Goal: Information Seeking & Learning: Learn about a topic

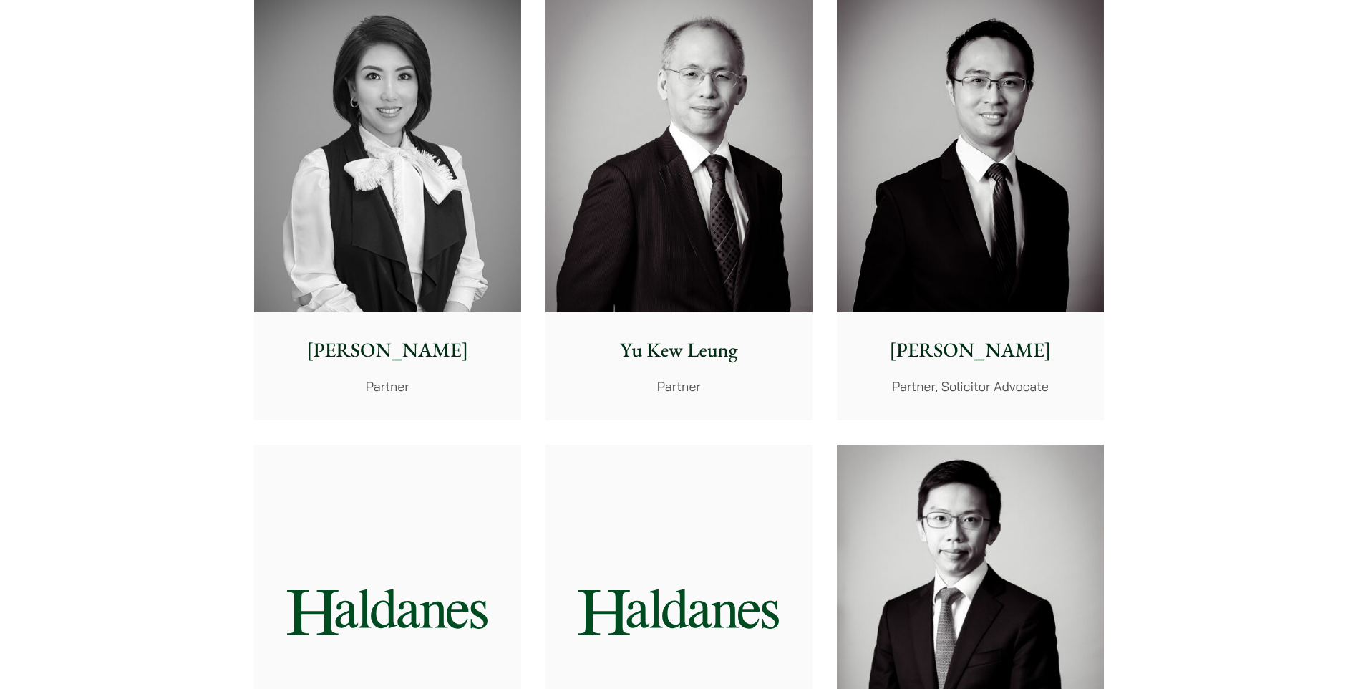
scroll to position [1504, 0]
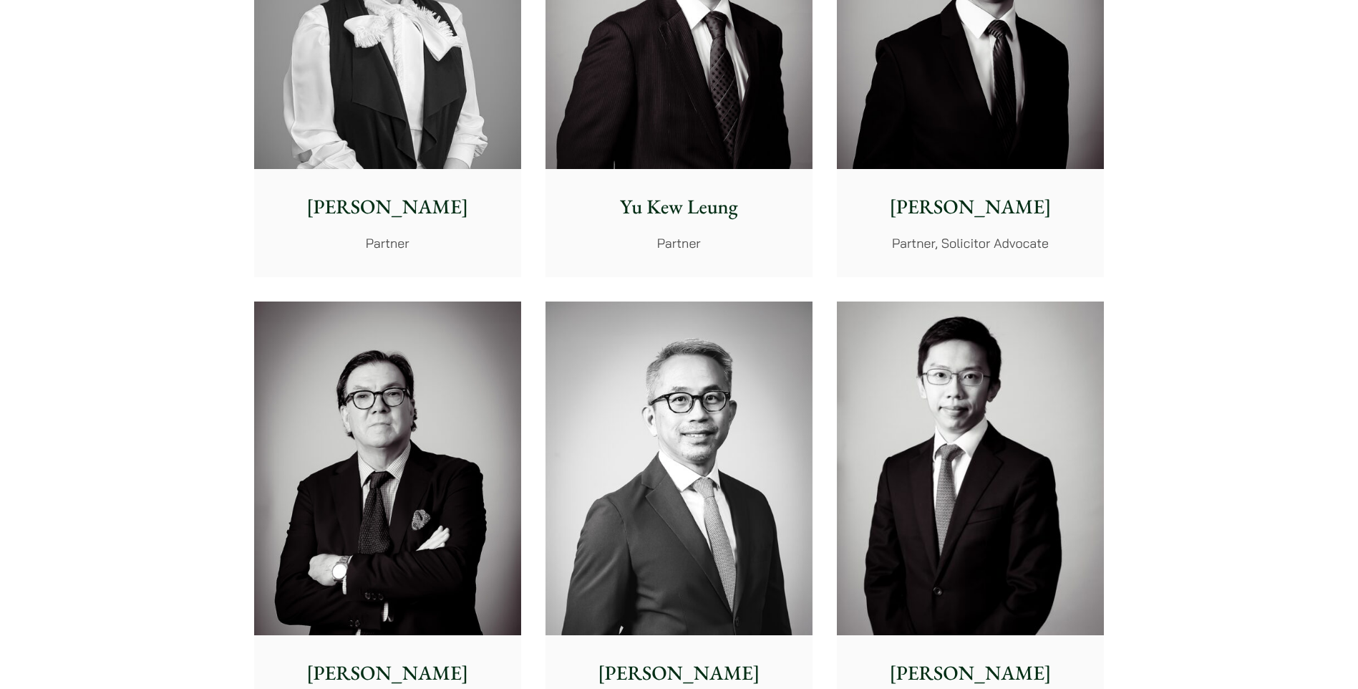
click at [374, 601] on img at bounding box center [387, 468] width 267 height 334
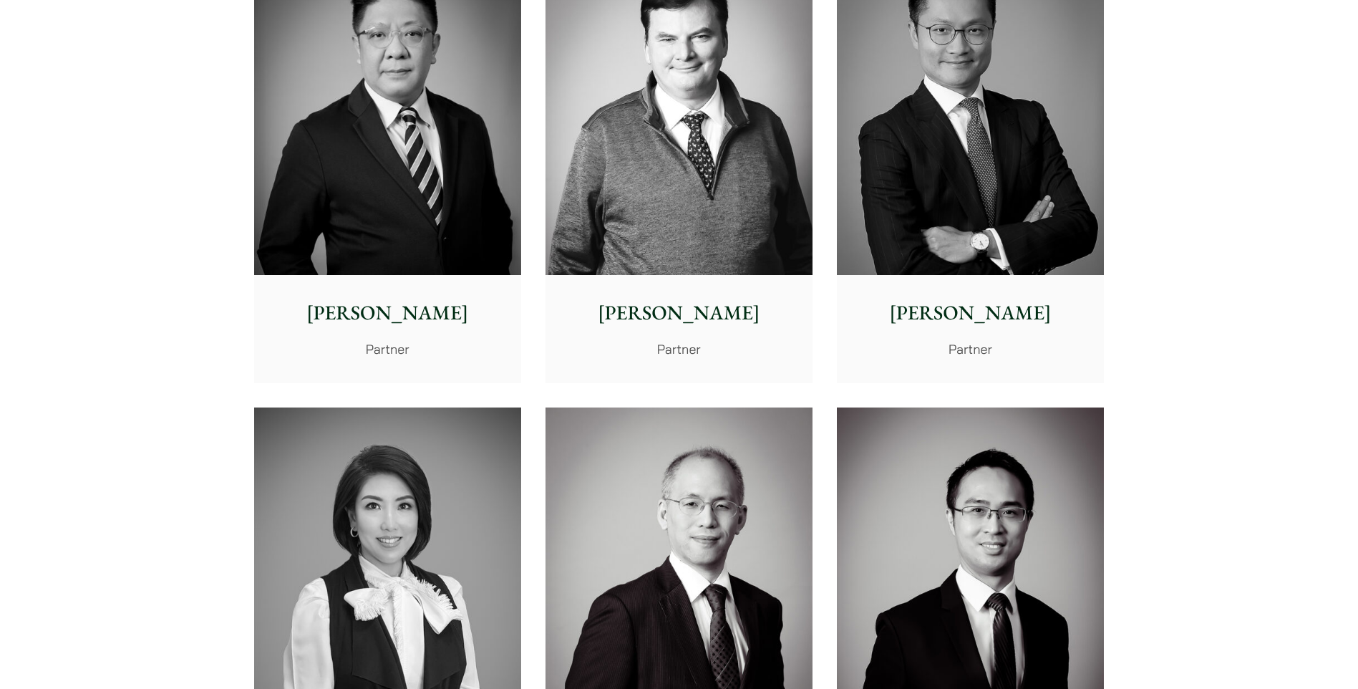
scroll to position [788, 0]
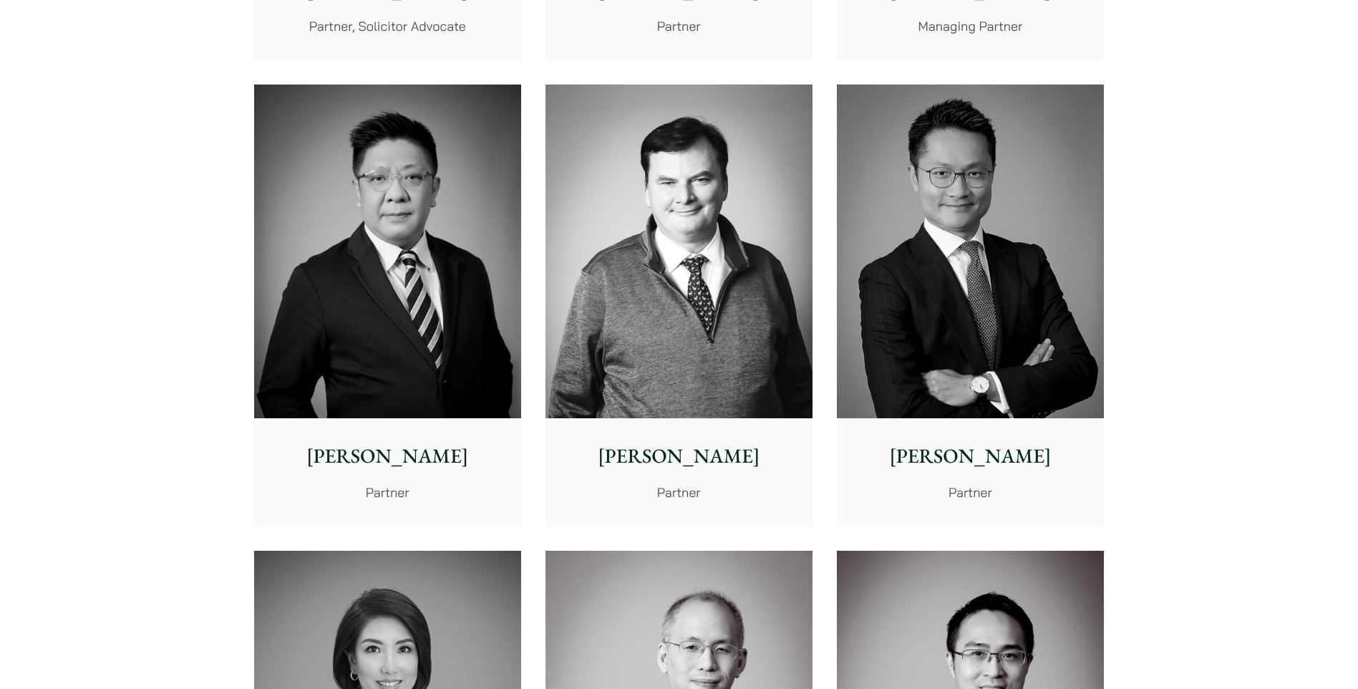
click at [674, 456] on p "[PERSON_NAME]" at bounding box center [679, 456] width 244 height 30
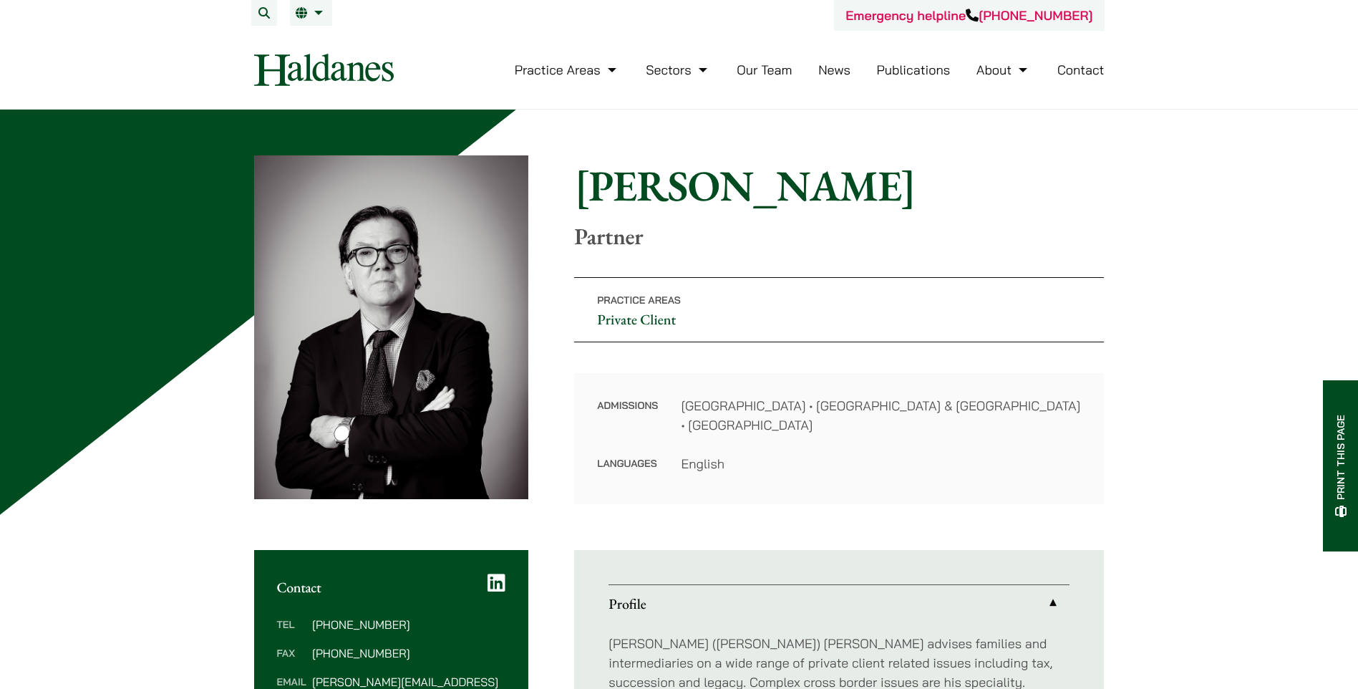
scroll to position [72, 0]
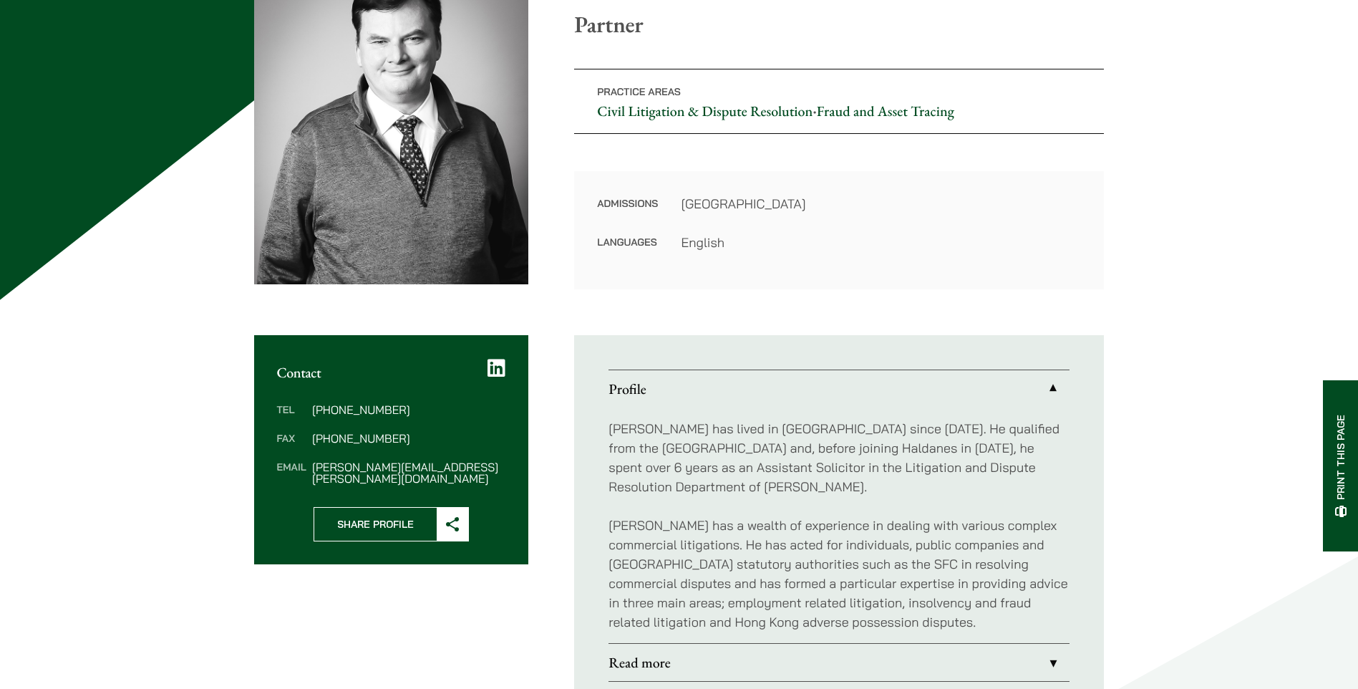
scroll to position [286, 0]
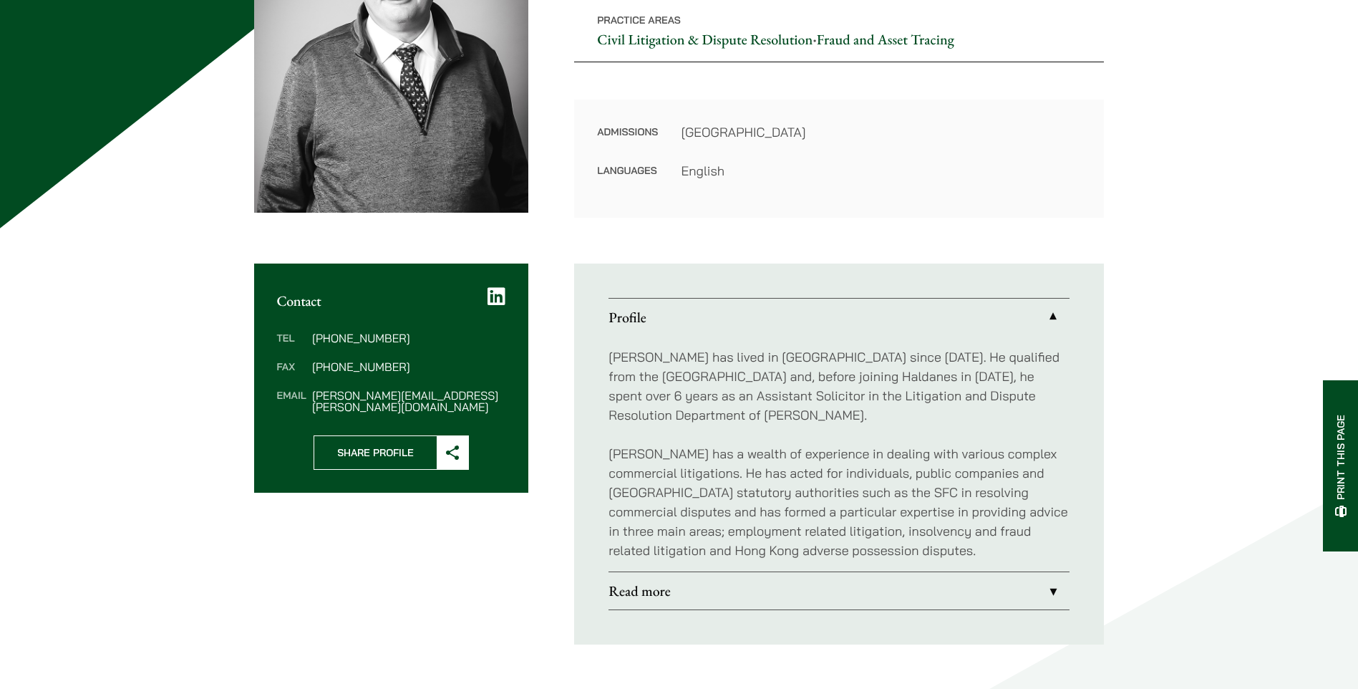
click at [631, 590] on link "Read more" at bounding box center [839, 590] width 461 height 37
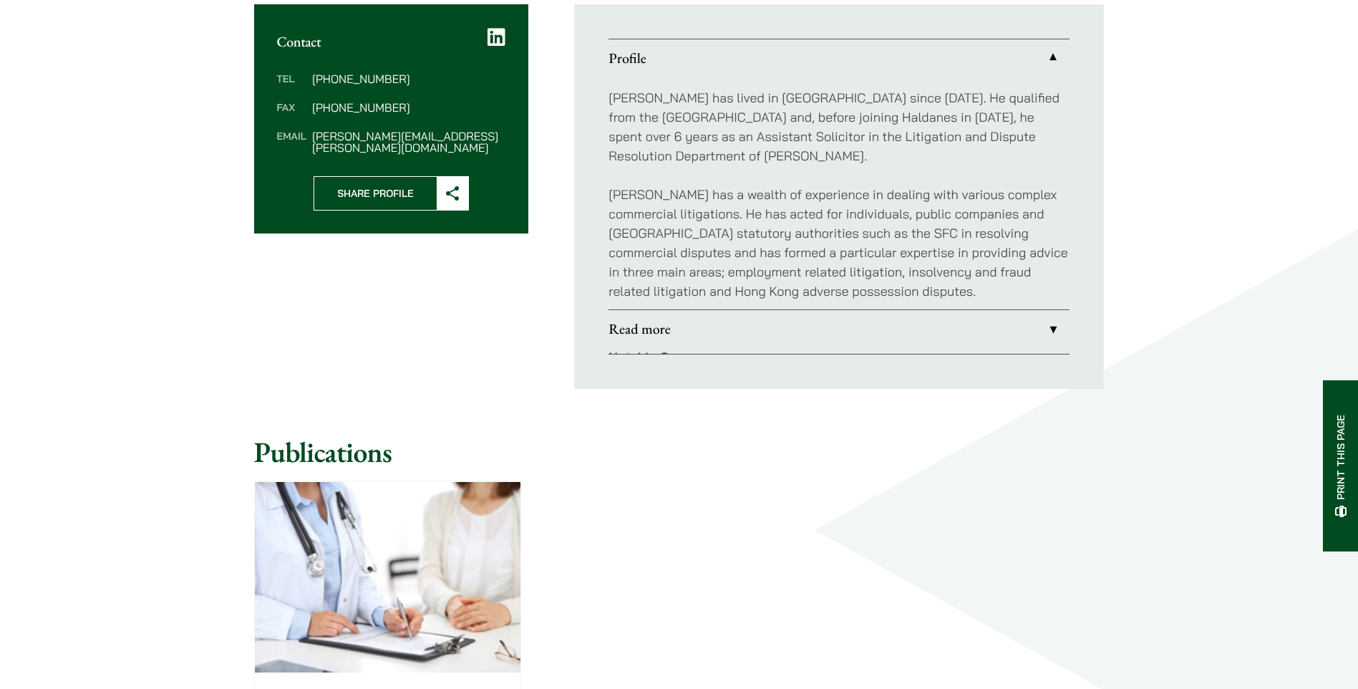
scroll to position [550, 0]
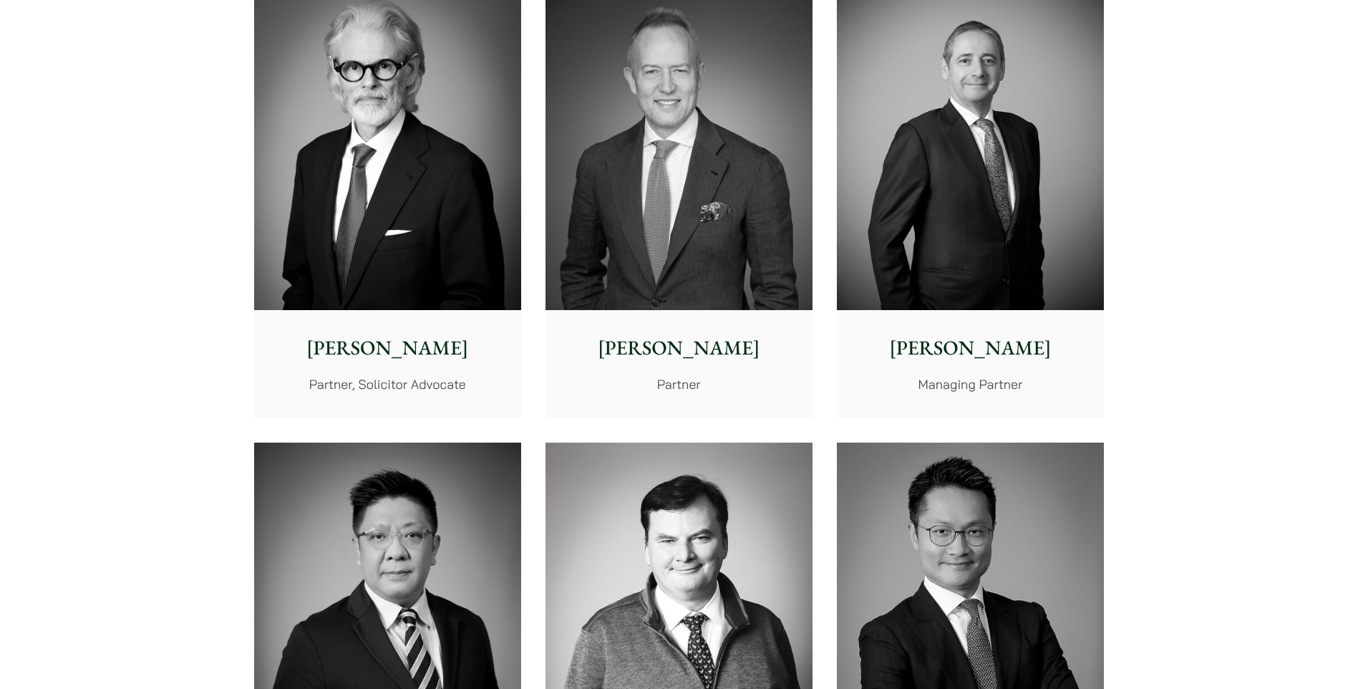
scroll to position [286, 0]
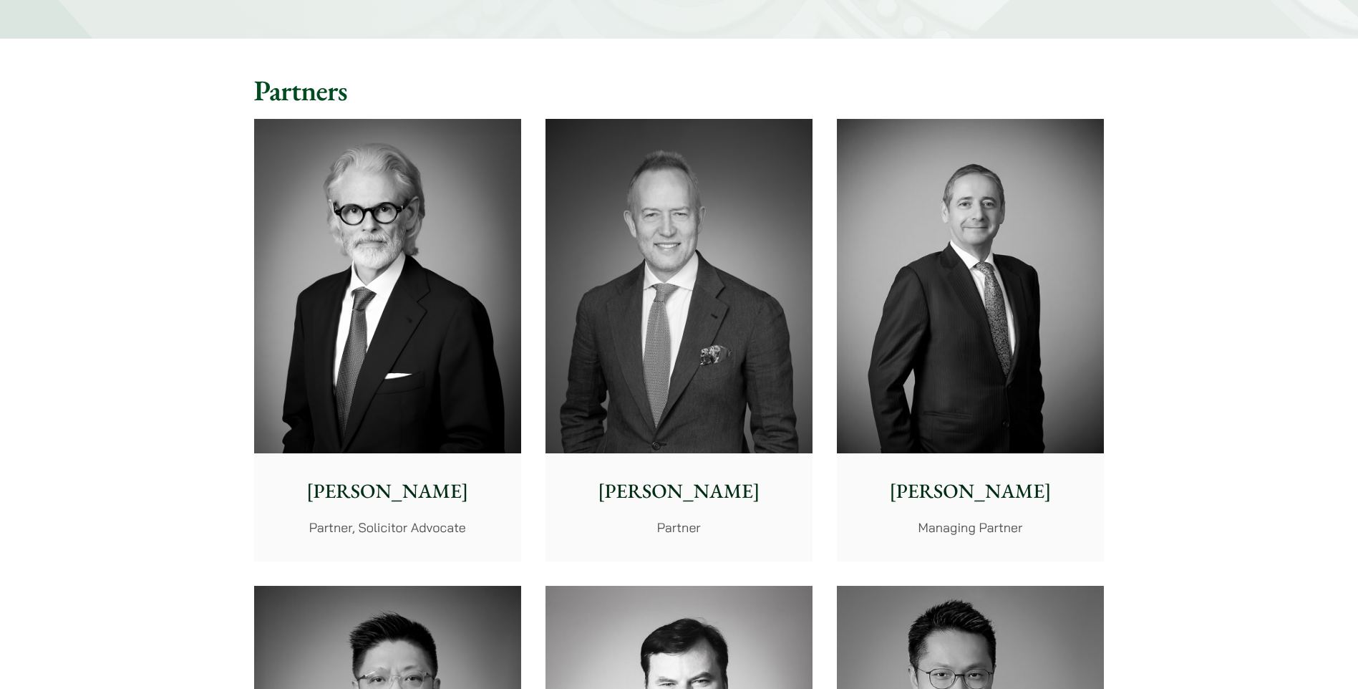
click at [982, 493] on p "[PERSON_NAME]" at bounding box center [970, 491] width 244 height 30
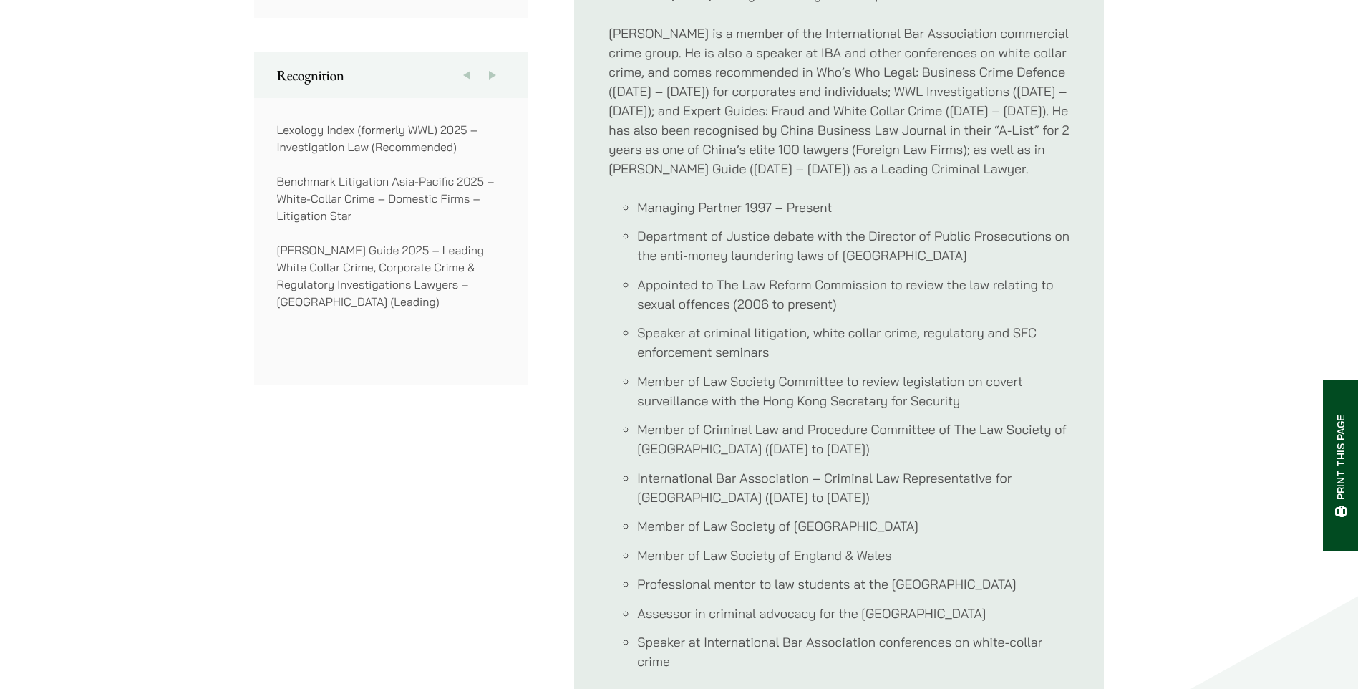
scroll to position [1146, 0]
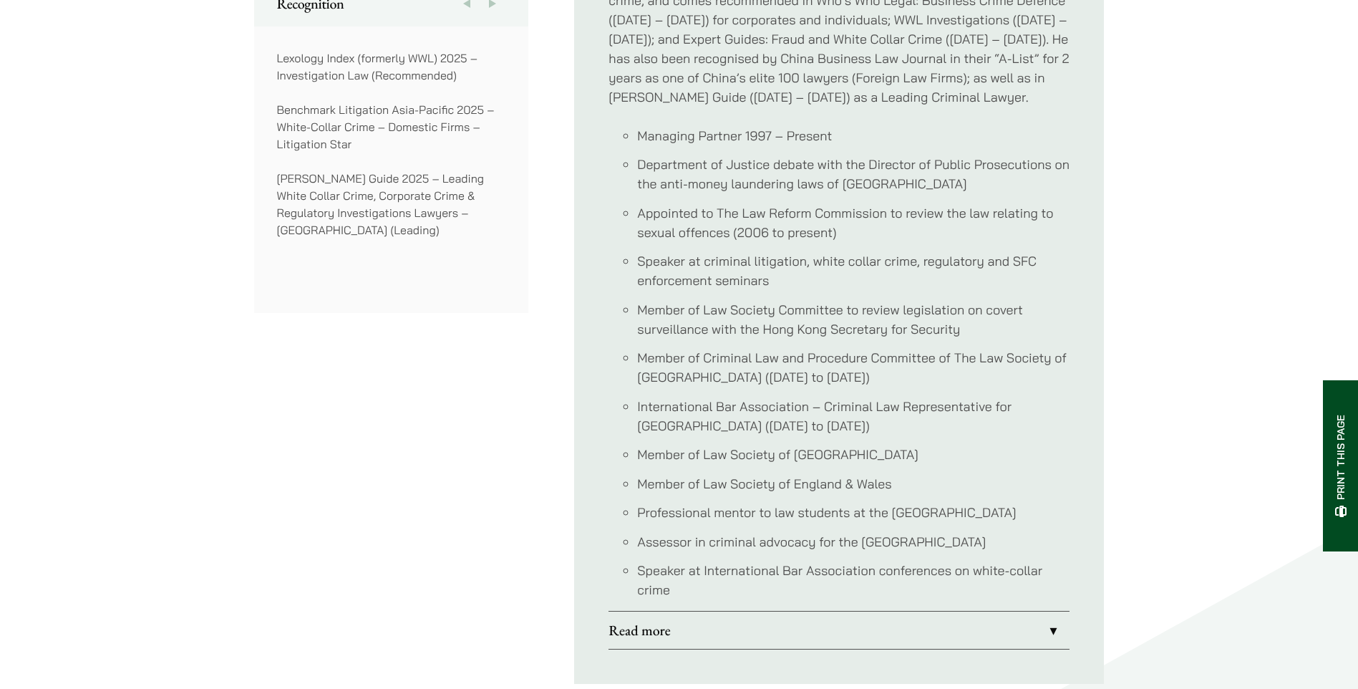
click at [640, 636] on link "Read more" at bounding box center [839, 629] width 461 height 37
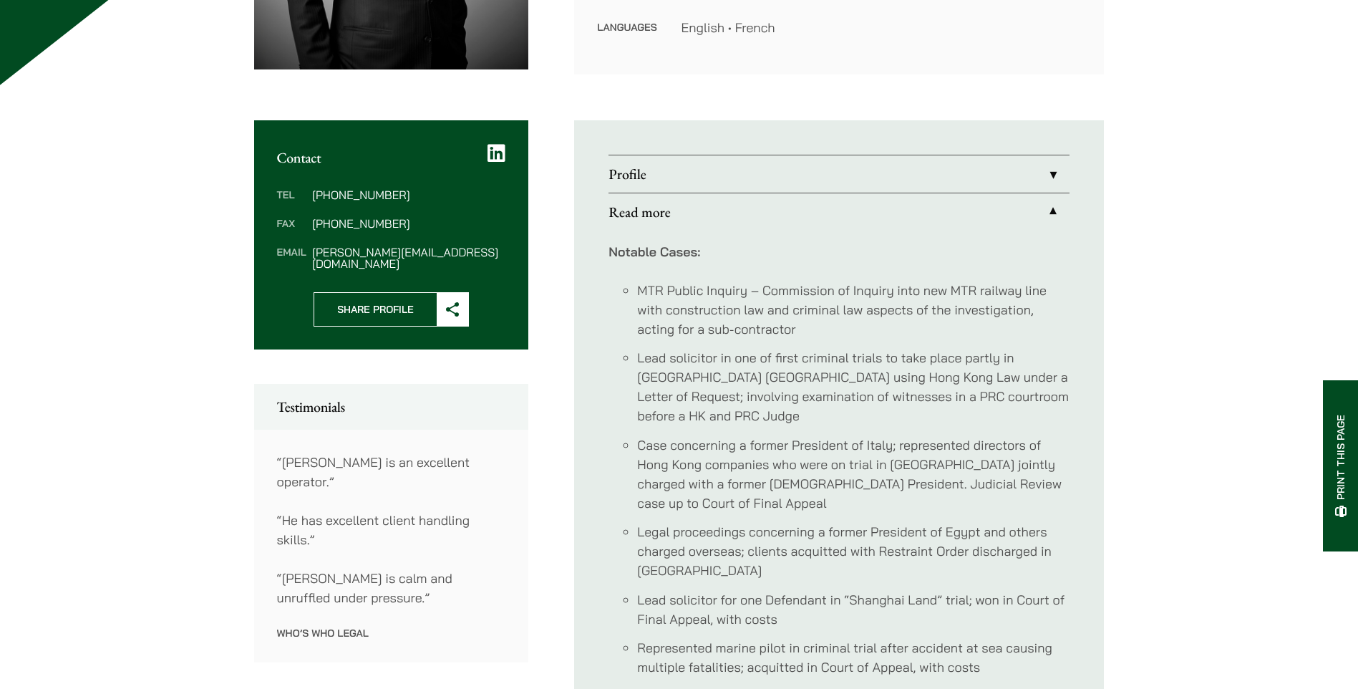
scroll to position [358, 0]
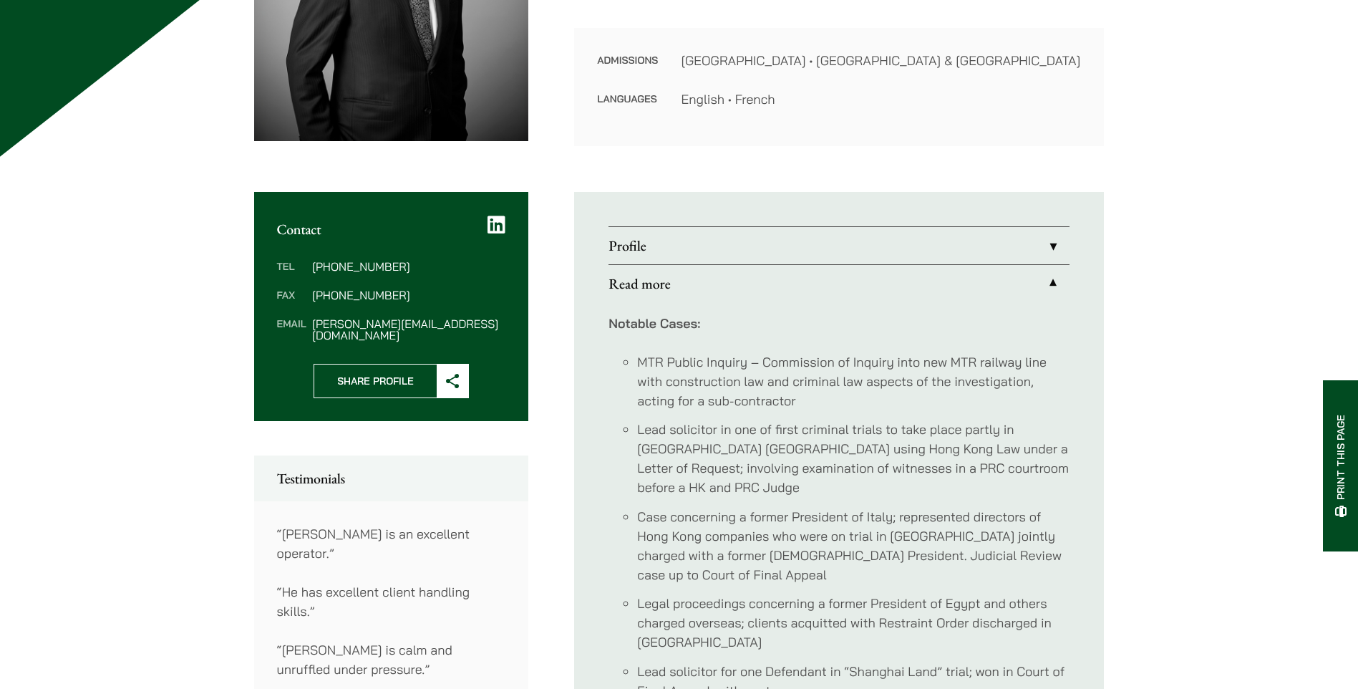
click at [636, 248] on link "Profile" at bounding box center [839, 245] width 461 height 37
